Goal: Browse casually

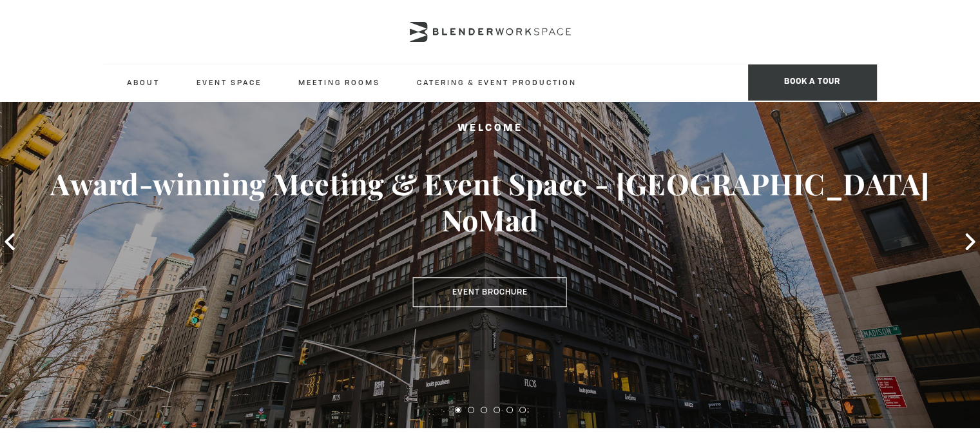
scroll to position [64, 0]
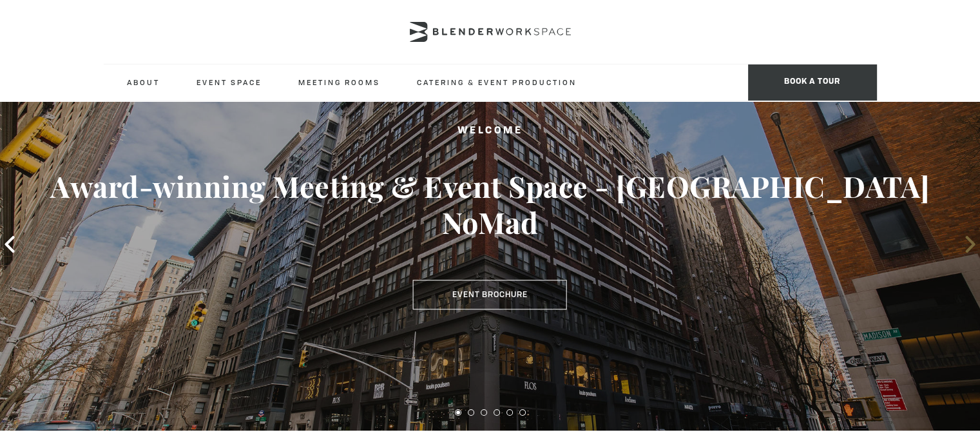
click at [964, 244] on icon at bounding box center [970, 244] width 17 height 17
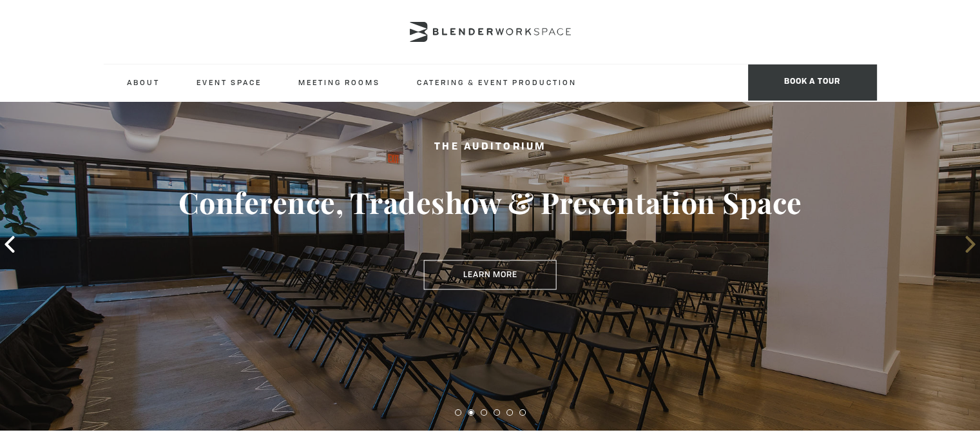
click at [964, 244] on icon at bounding box center [970, 244] width 17 height 17
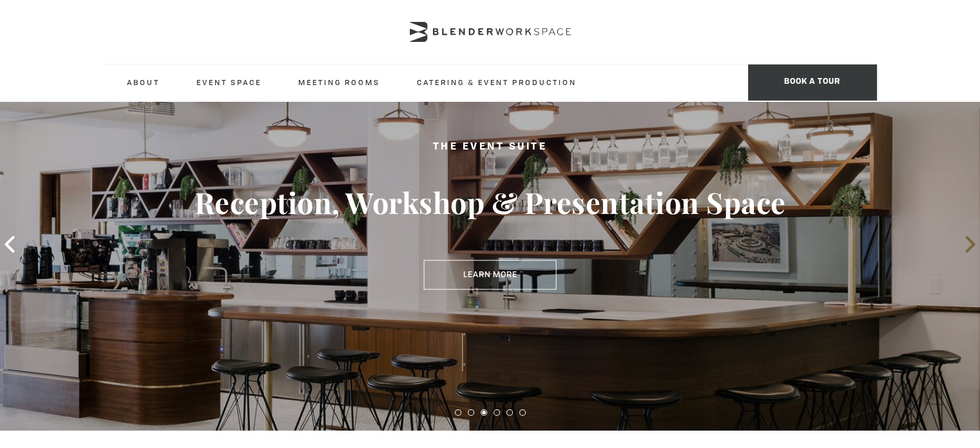
click at [964, 244] on icon at bounding box center [970, 244] width 17 height 17
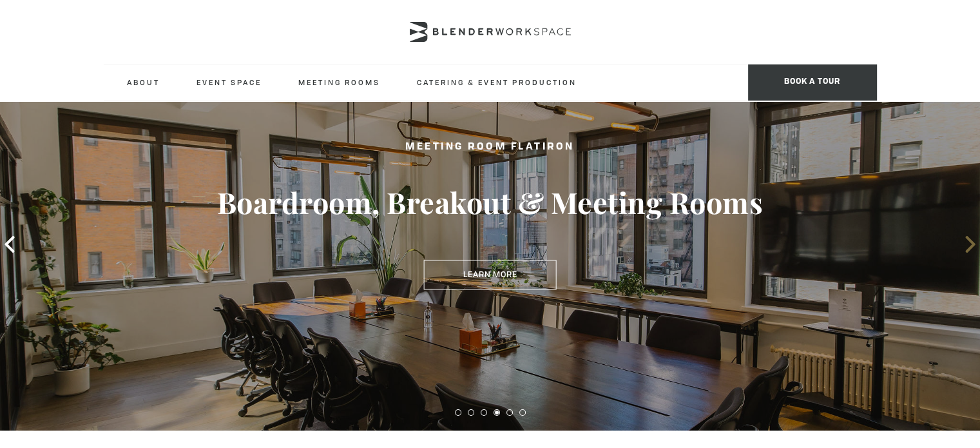
click at [963, 245] on icon at bounding box center [970, 244] width 17 height 17
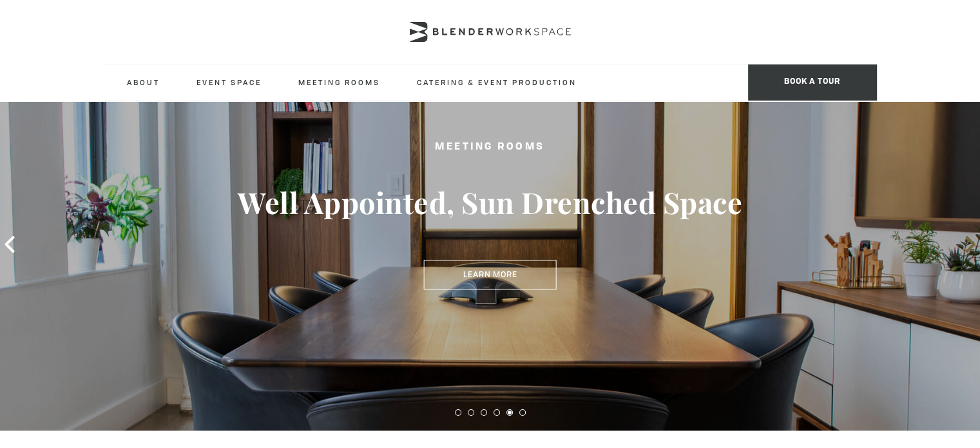
click at [963, 245] on icon at bounding box center [970, 244] width 17 height 17
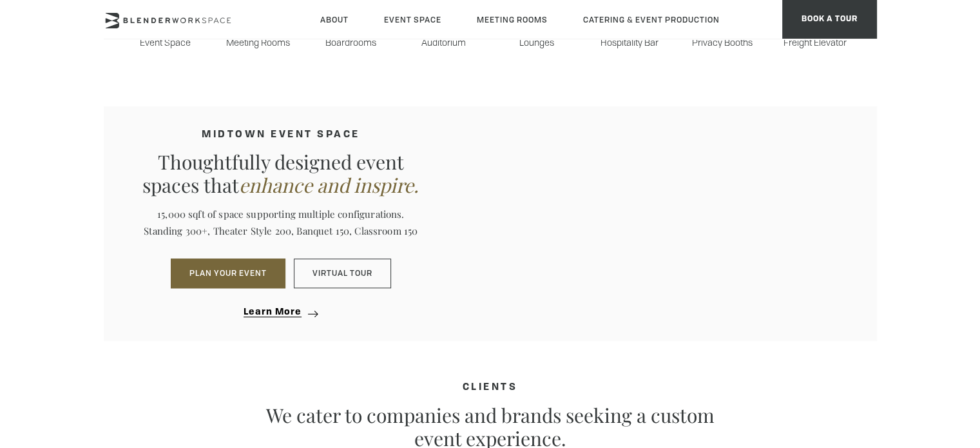
scroll to position [644, 0]
